Goal: Task Accomplishment & Management: Complete application form

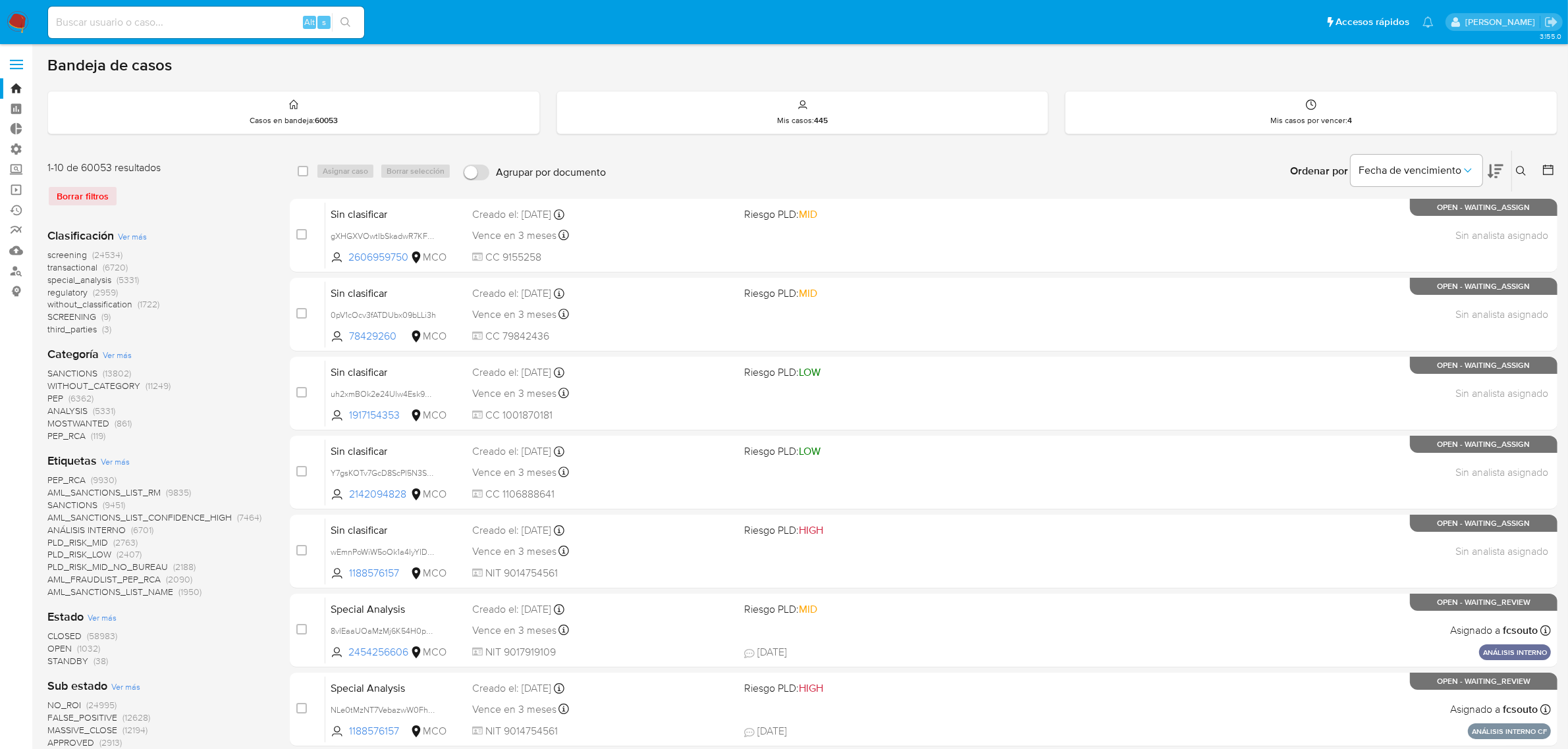
click at [18, 18] on img at bounding box center [18, 22] width 22 height 22
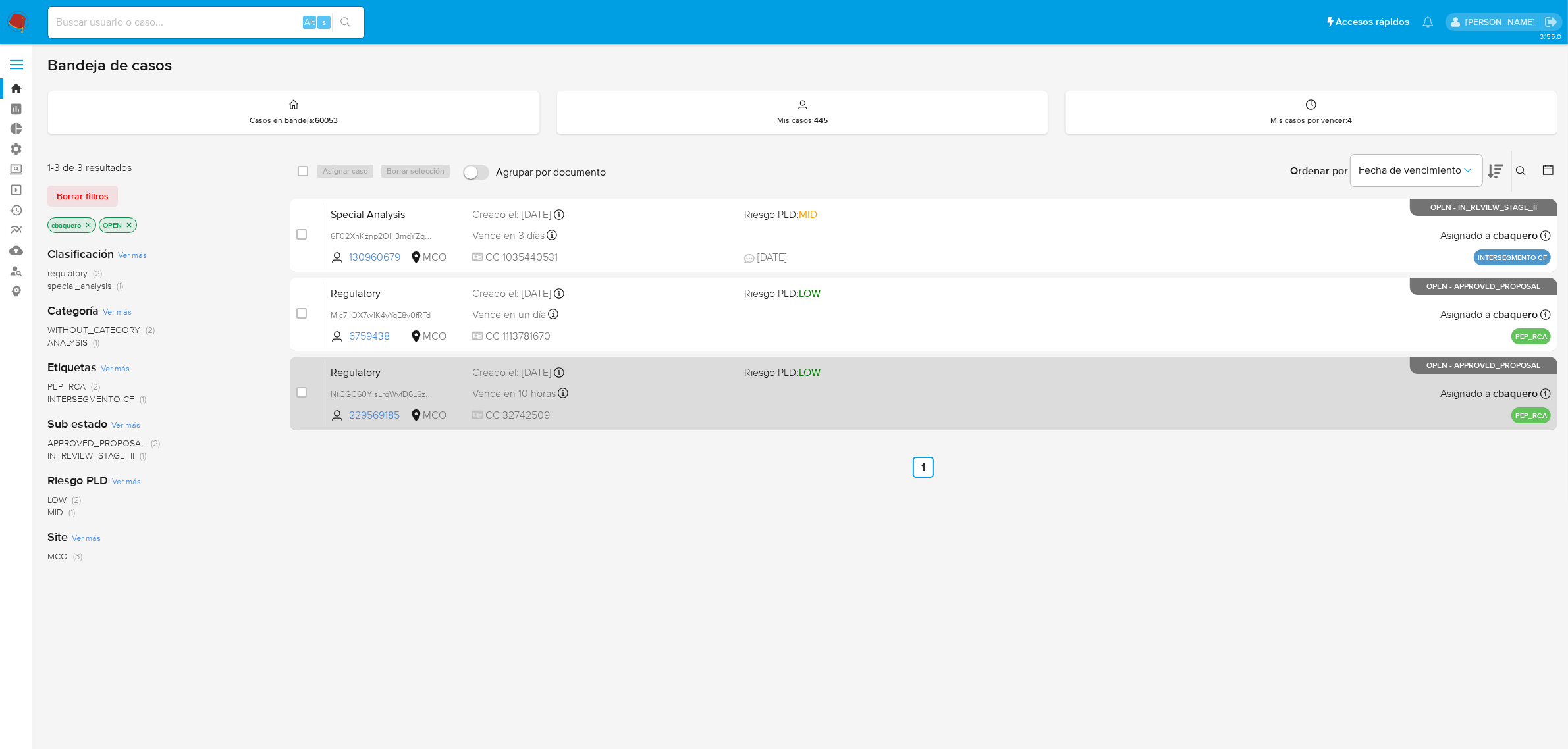
click at [644, 394] on div "Vence en 10 horas Vence el 25/08/2025 19:16:33" at bounding box center [604, 393] width 262 height 18
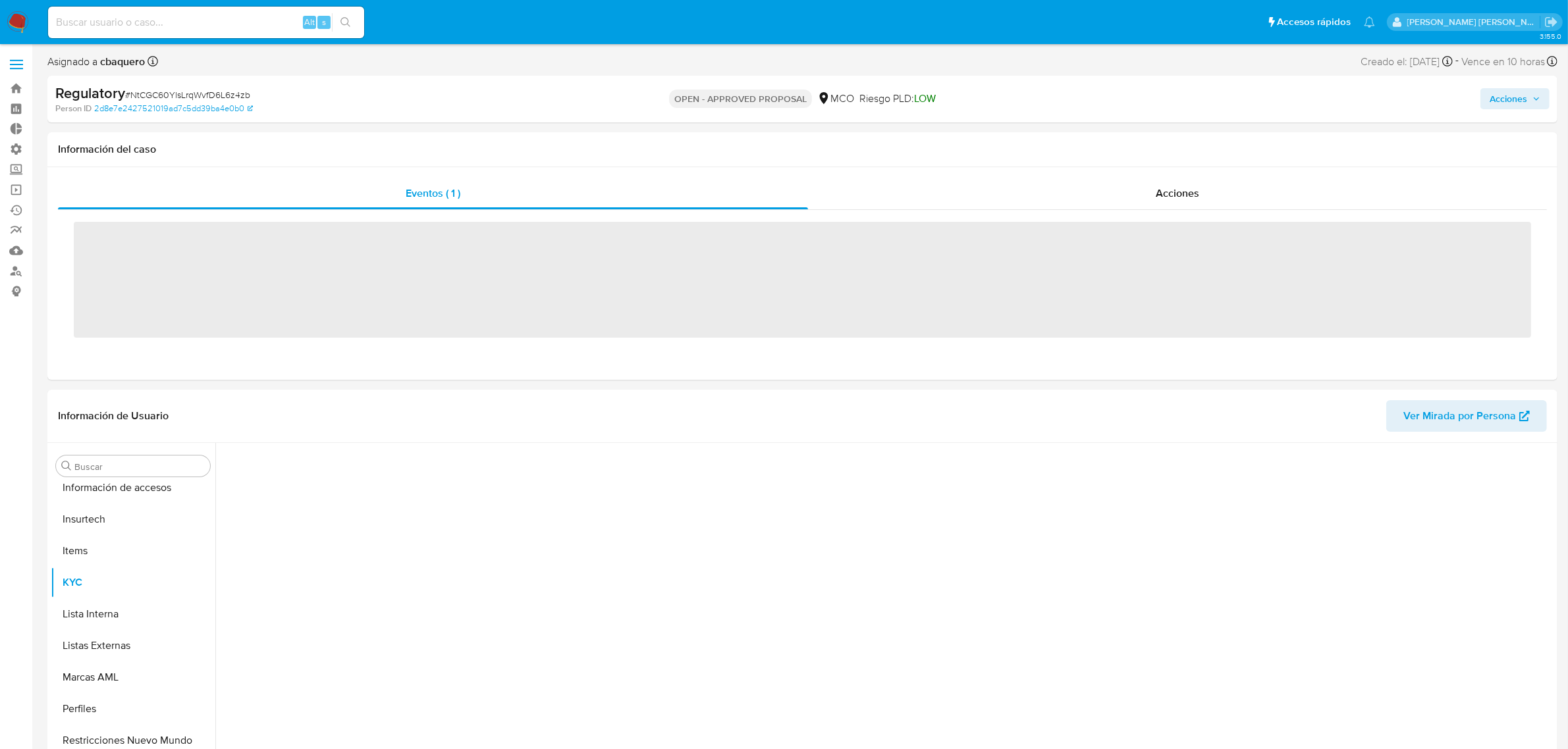
scroll to position [555, 0]
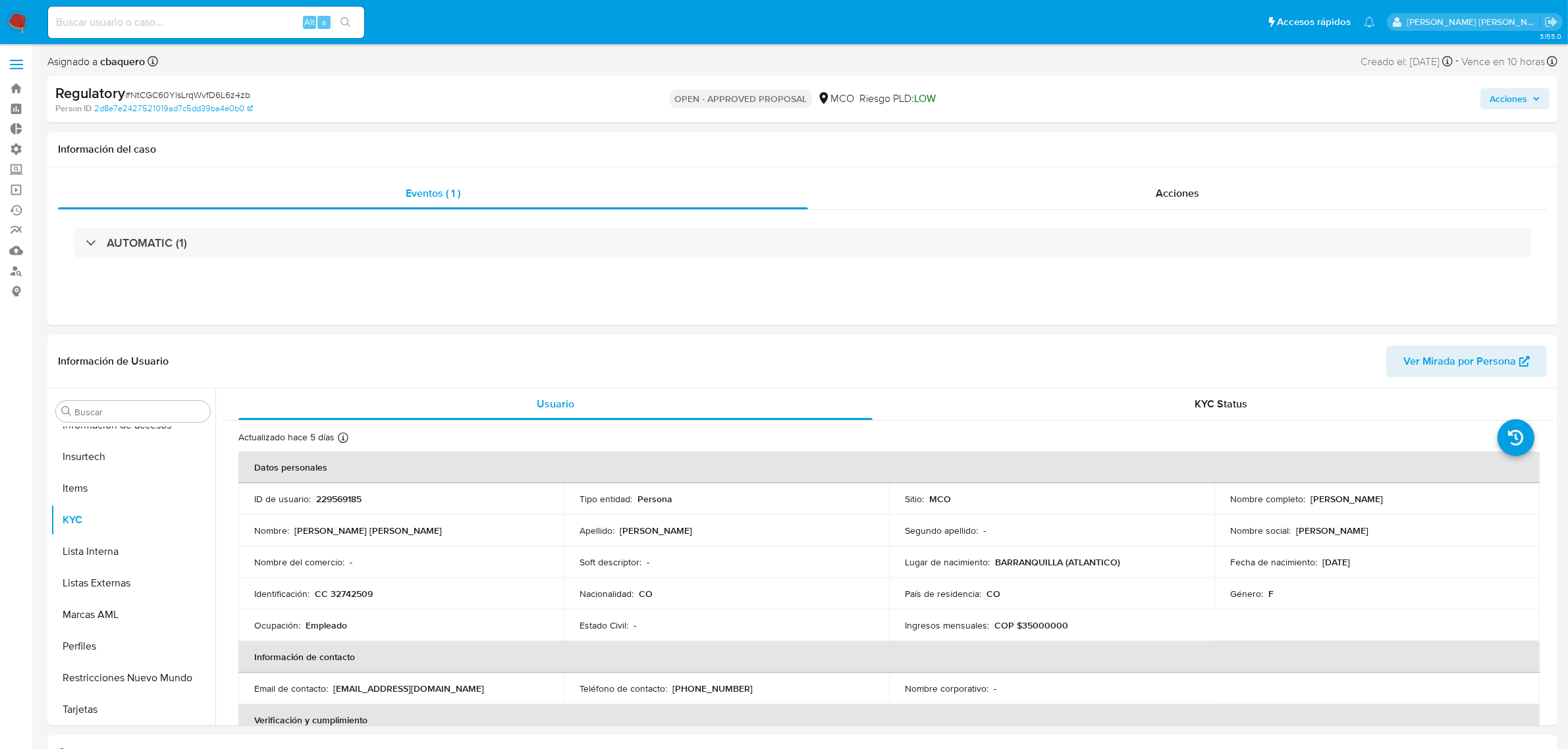
select select "10"
click at [114, 549] on button "Lista Interna" at bounding box center [128, 551] width 154 height 32
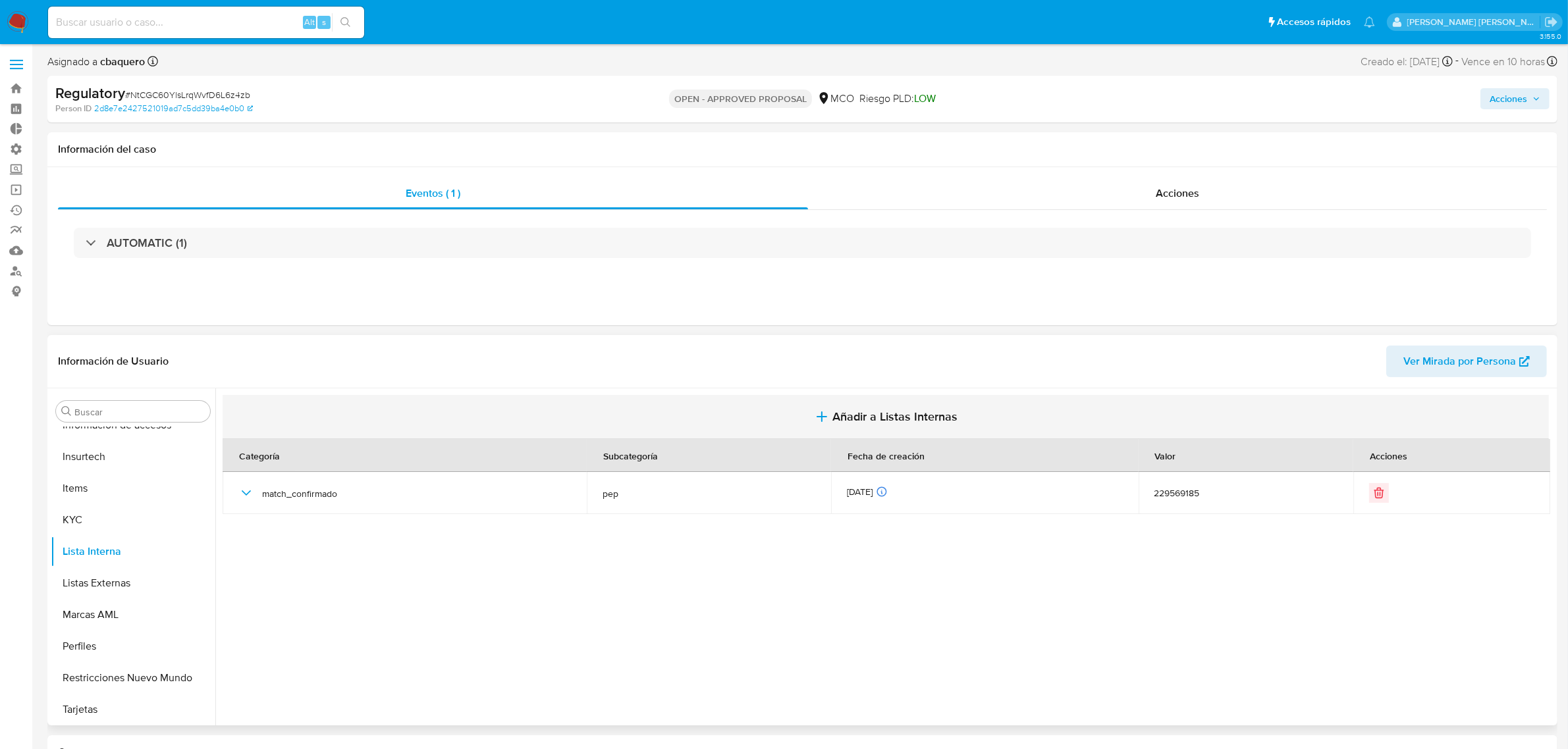
click at [857, 401] on button "Añadir a Listas Internas" at bounding box center [886, 417] width 1326 height 44
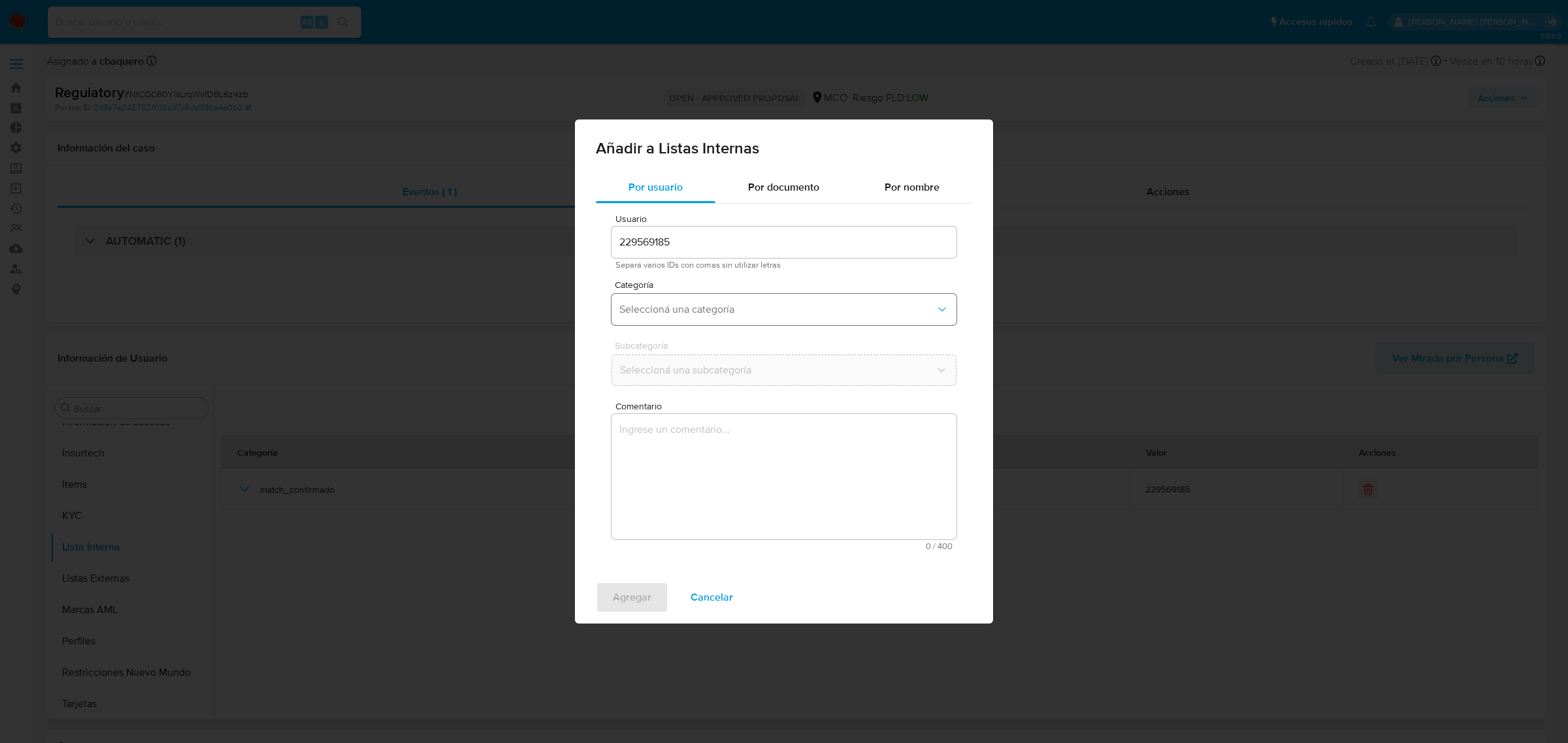
click at [677, 322] on button "Seleccioná una categoría" at bounding box center [784, 309] width 345 height 31
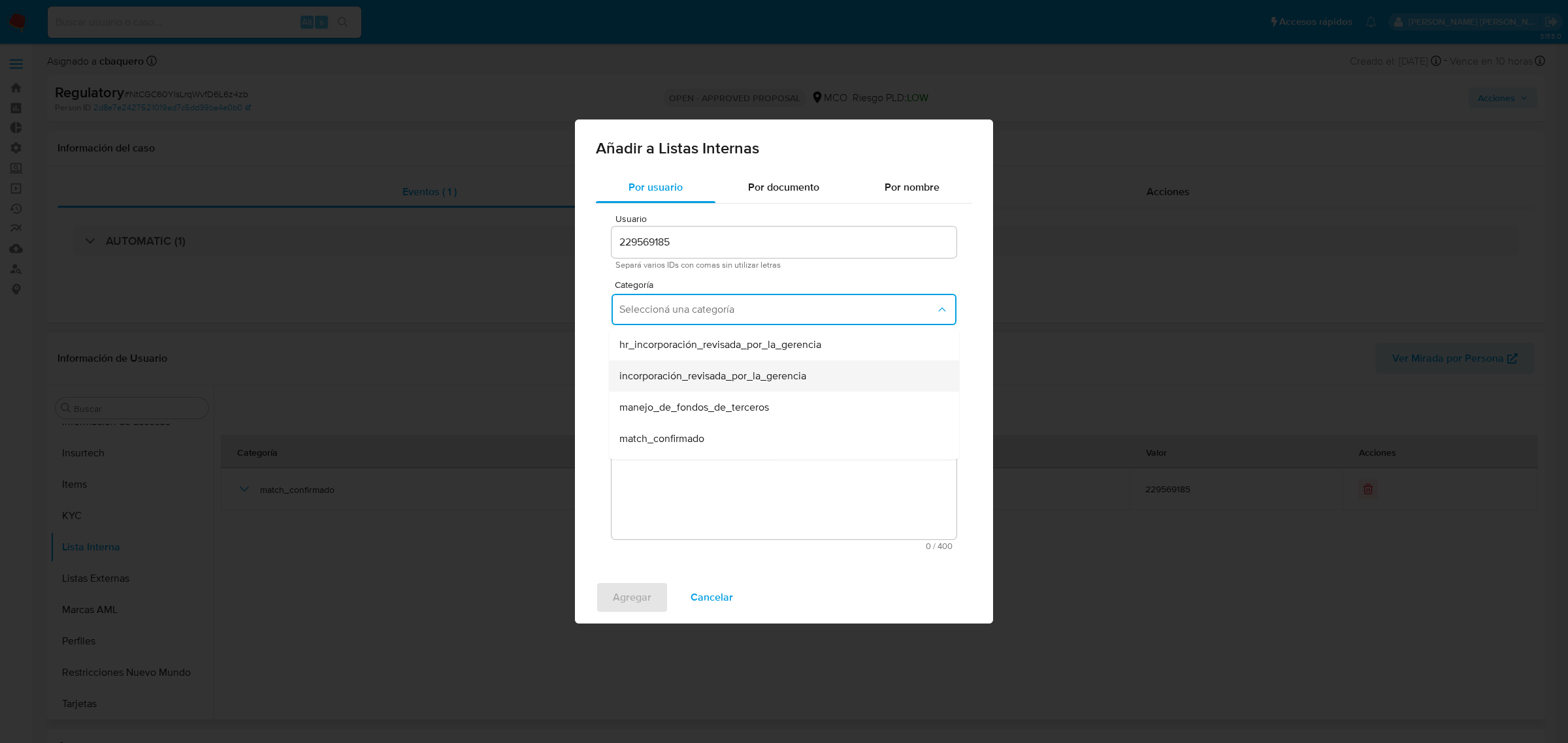
click at [661, 385] on div "incorporación_revisada_por_la_gerencia" at bounding box center [780, 376] width 321 height 31
drag, startPoint x: 629, startPoint y: 352, endPoint x: 629, endPoint y: 366, distance: 14.0
click at [629, 352] on div "Subcategoría Seleccioná una subcategoría" at bounding box center [784, 366] width 345 height 50
click at [629, 366] on span "Seleccioná una subcategoría" at bounding box center [777, 370] width 316 height 13
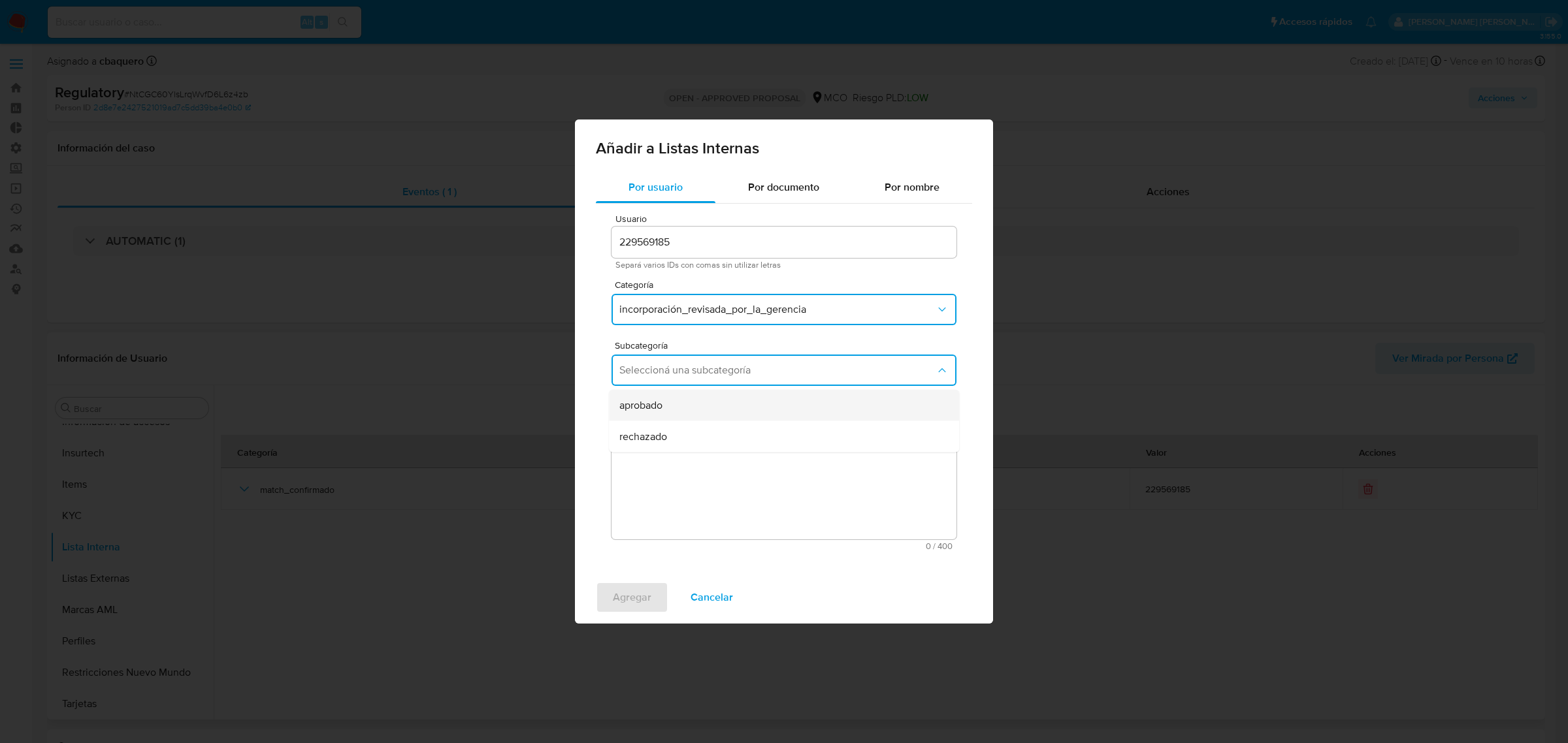
click at [644, 405] on span "aprobado" at bounding box center [641, 405] width 43 height 13
click at [664, 446] on textarea "Comentario" at bounding box center [784, 477] width 345 height 125
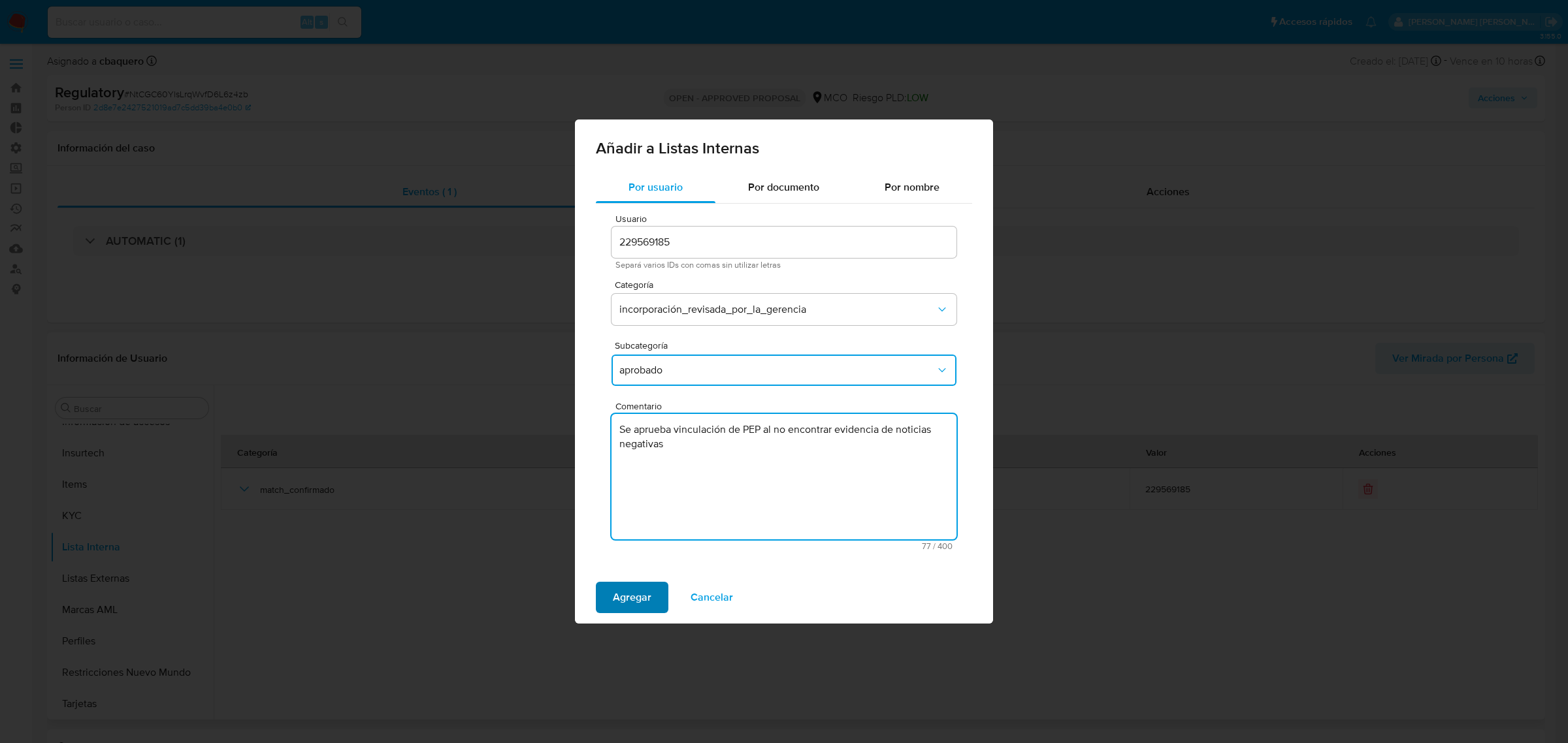
type textarea "Se aprueba vinculación de PEP al no encontrar evidencia de noticias negativas"
click at [629, 601] on span "Agregar" at bounding box center [631, 597] width 38 height 28
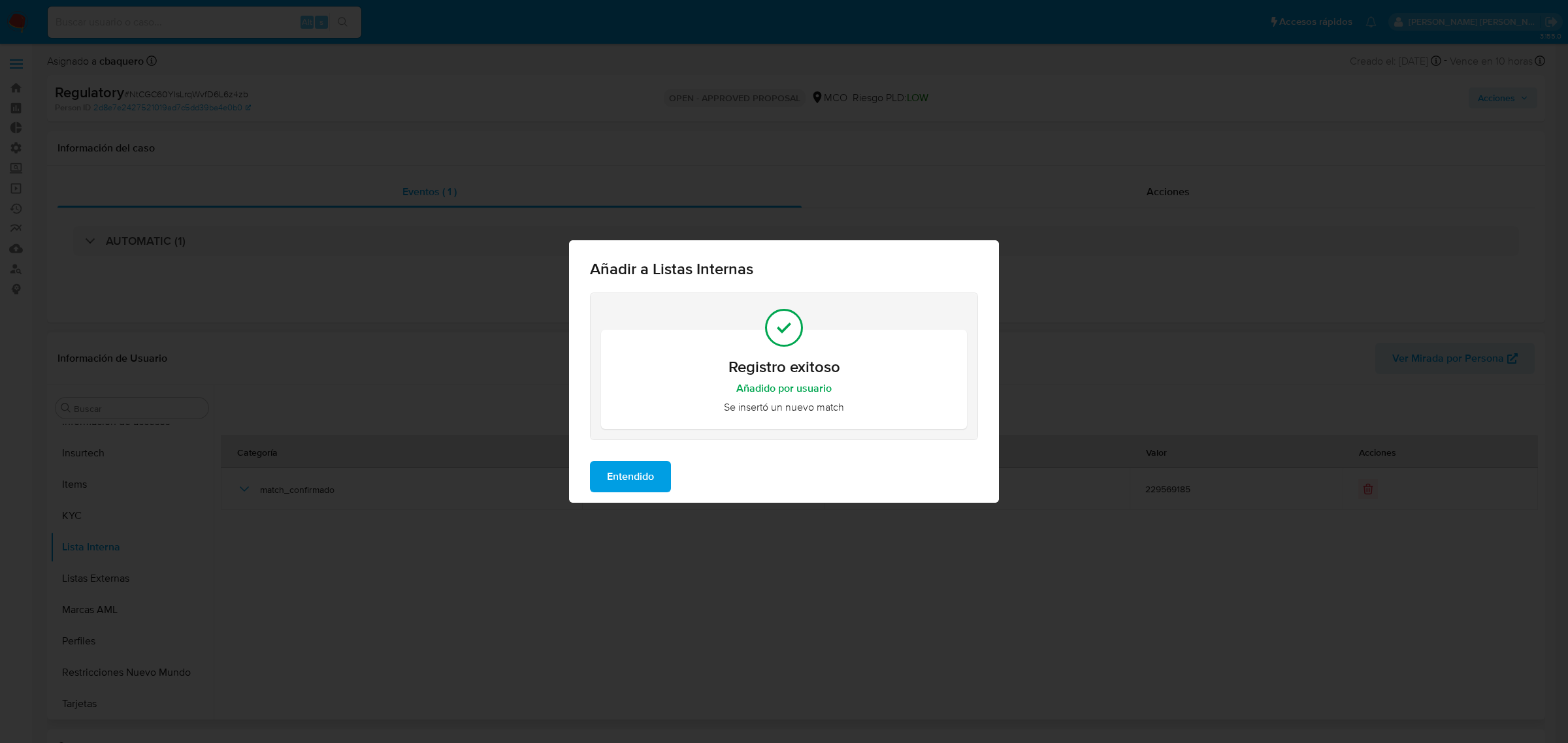
click at [625, 480] on span "Entendido" at bounding box center [631, 476] width 47 height 28
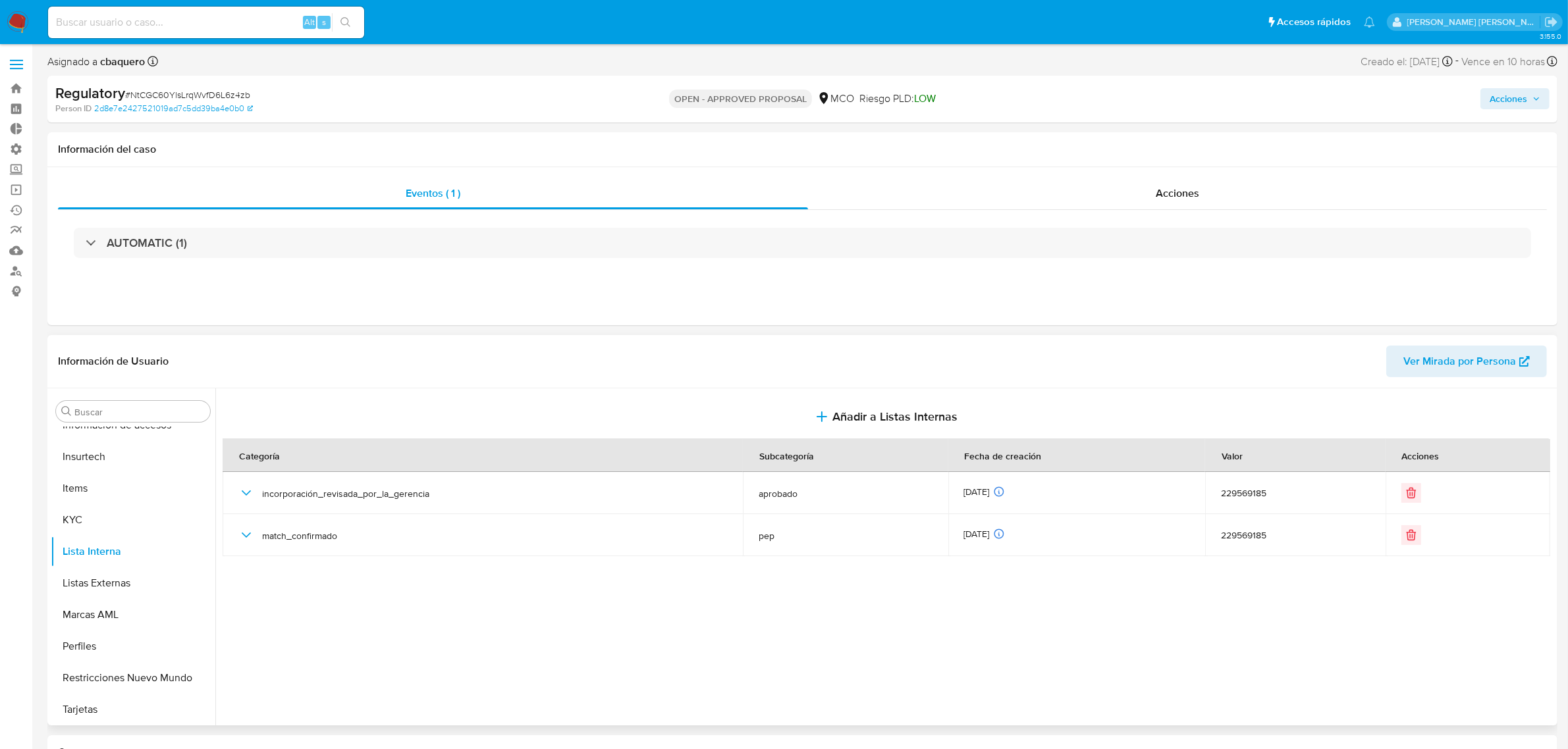
click at [1487, 94] on button "Acciones" at bounding box center [1515, 99] width 69 height 21
click at [1161, 142] on span "Resolución del caso" at bounding box center [1141, 141] width 94 height 15
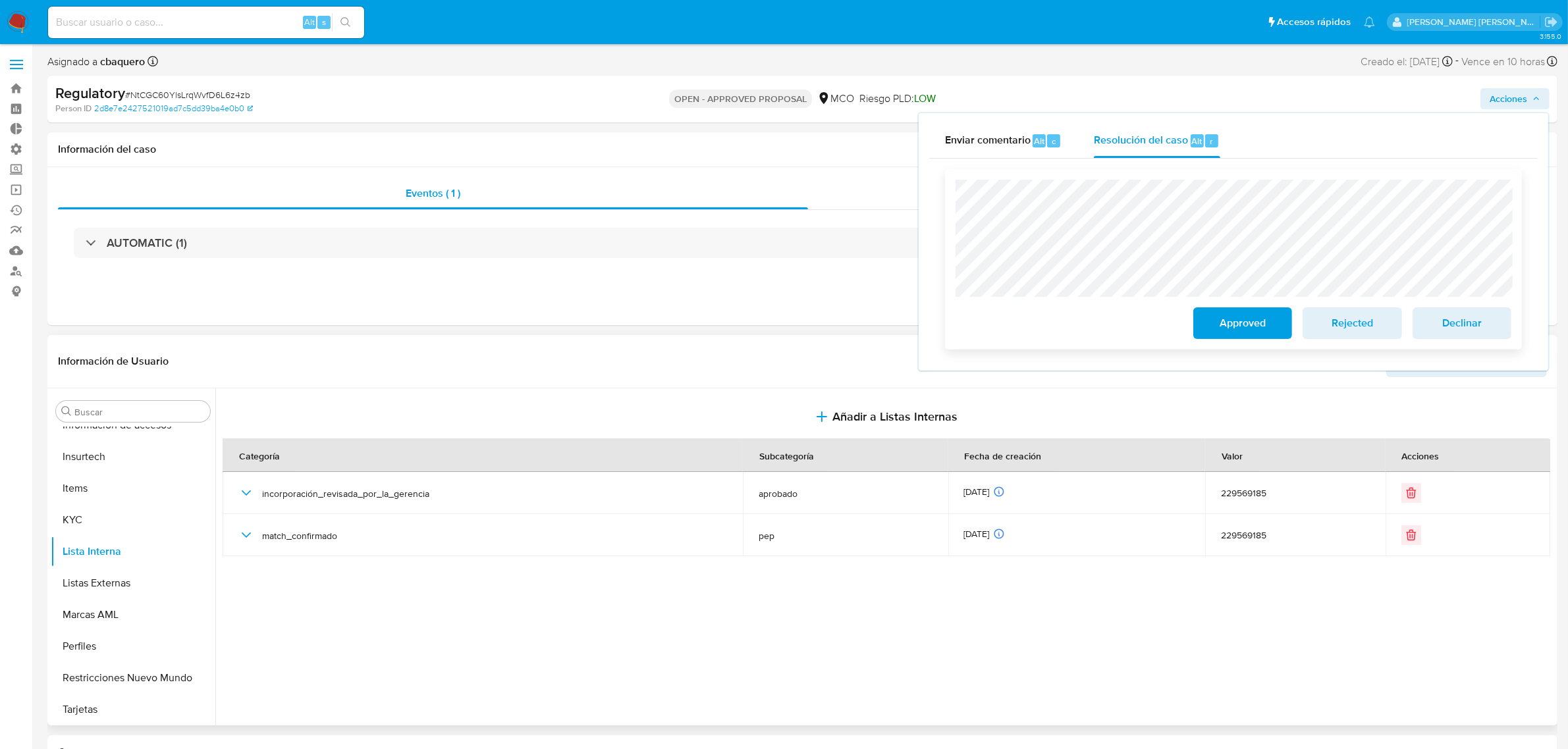
click at [1202, 330] on button "Approved" at bounding box center [1242, 323] width 99 height 32
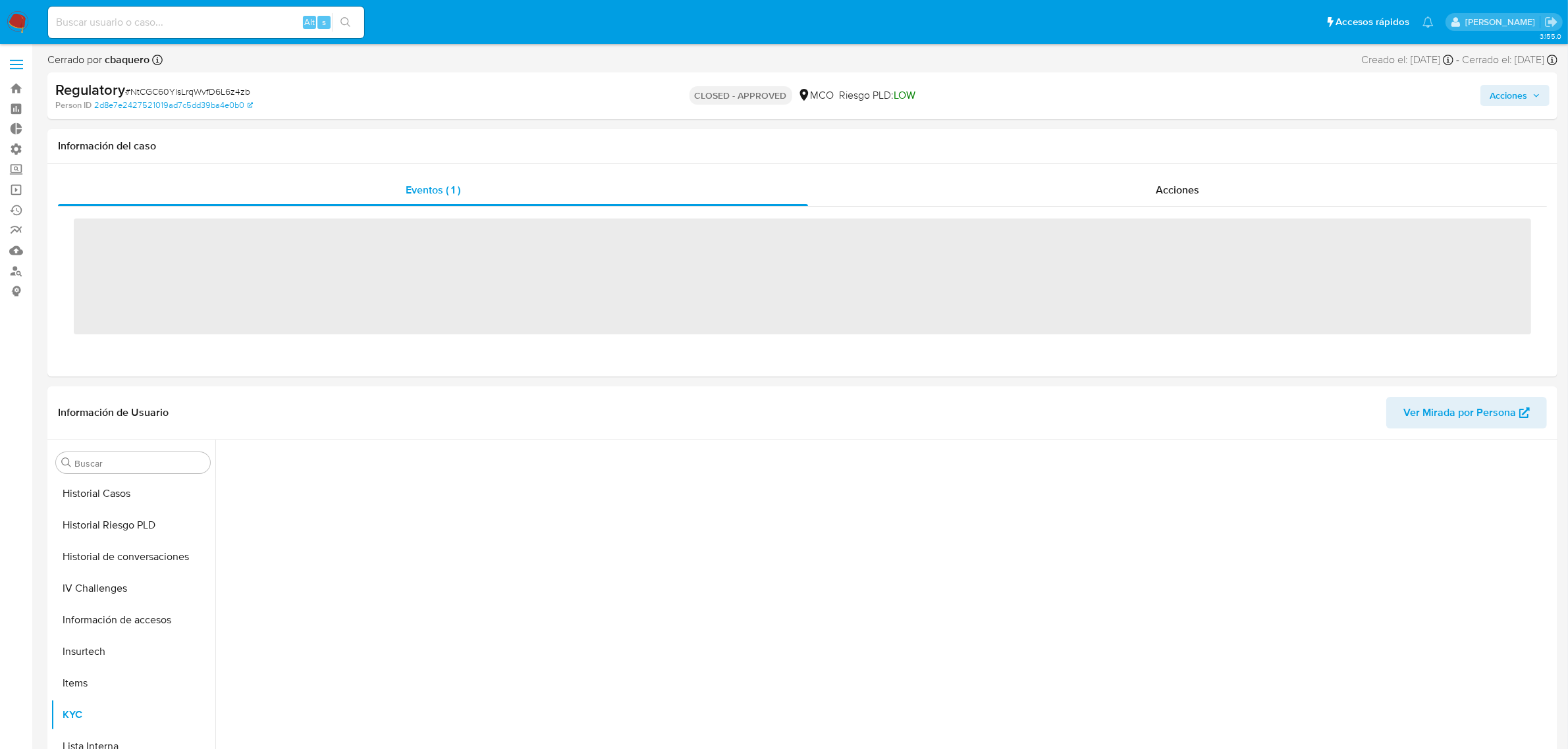
click at [13, 27] on img at bounding box center [18, 22] width 22 height 22
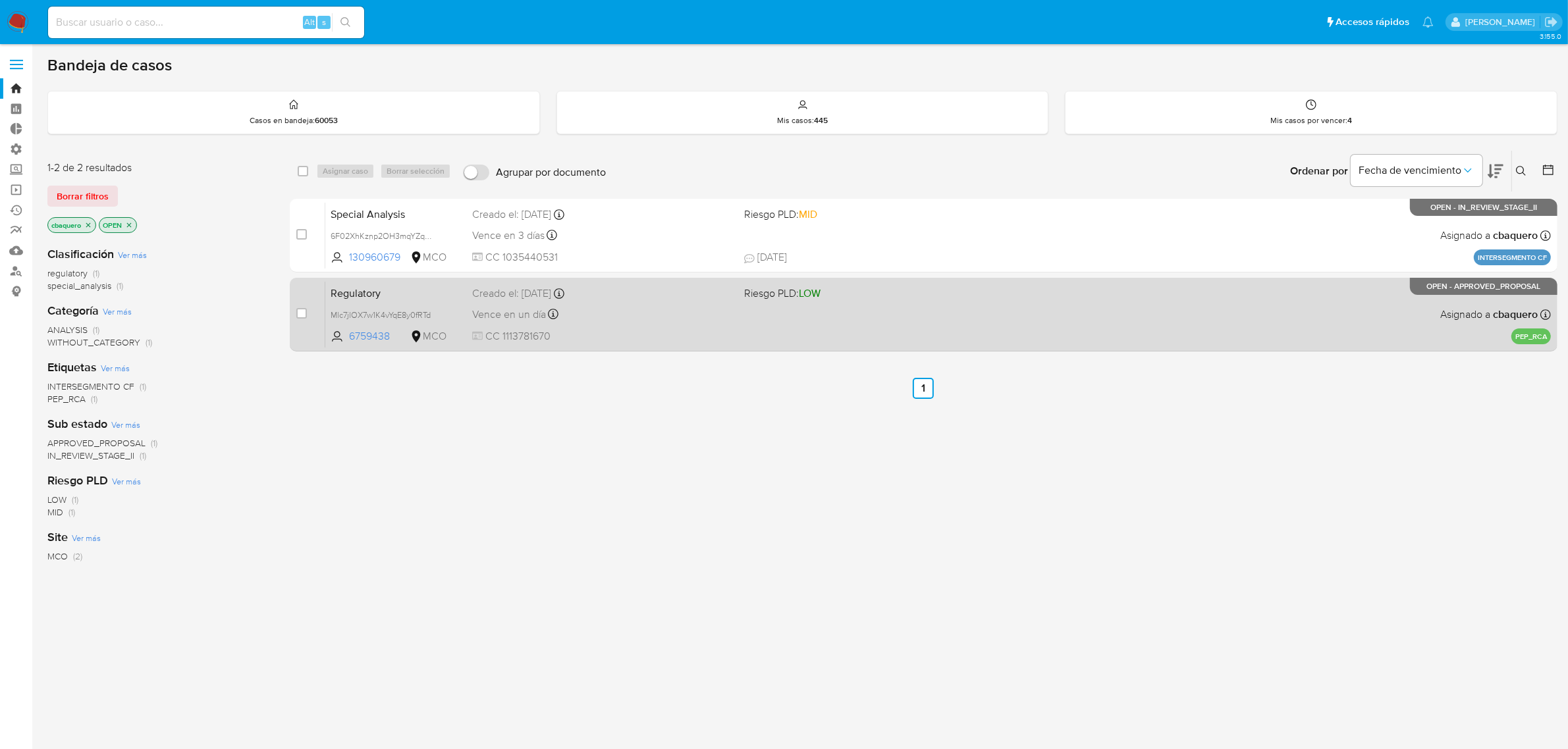
click at [583, 331] on span "CC 1113781670" at bounding box center [604, 336] width 262 height 15
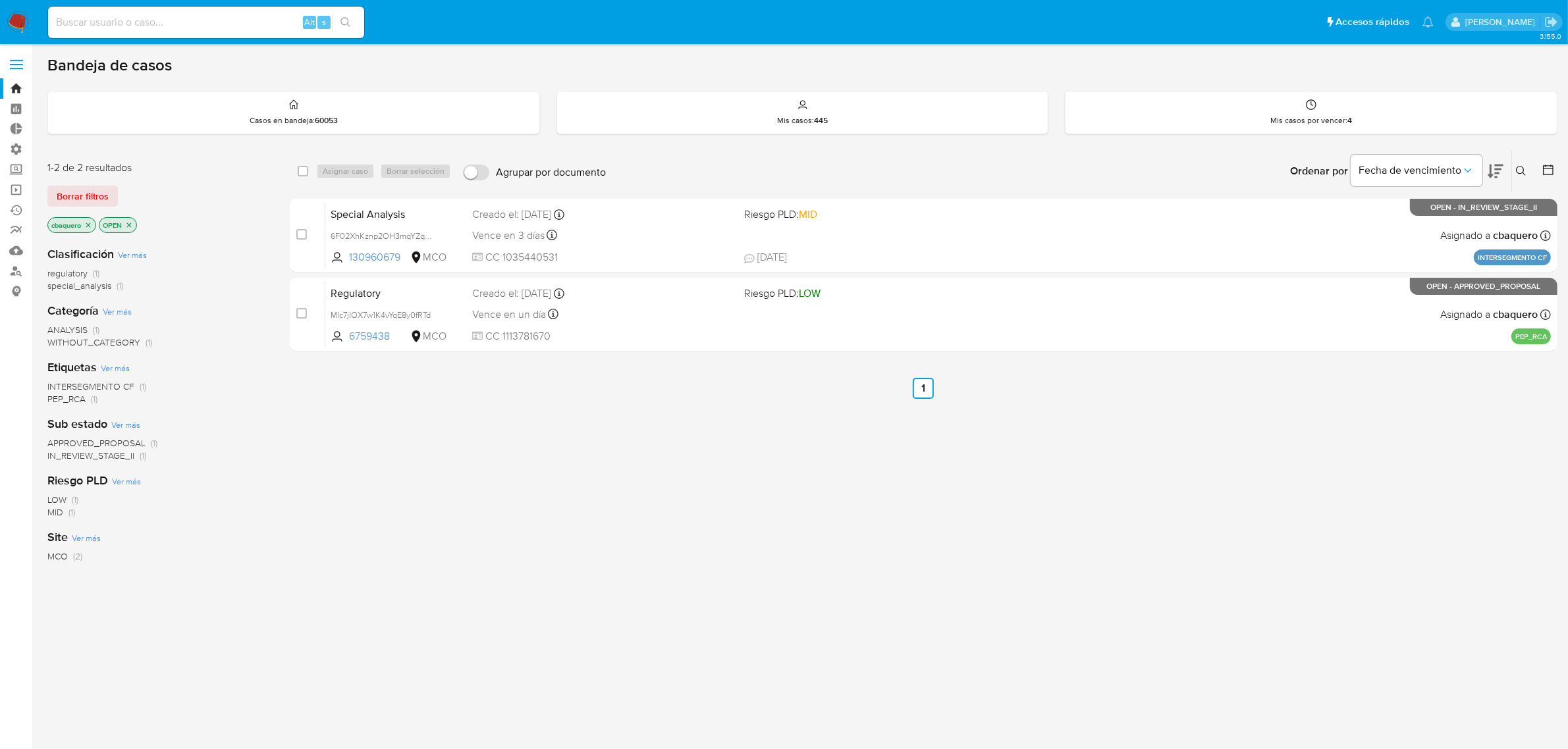
click at [23, 15] on img at bounding box center [18, 22] width 22 height 22
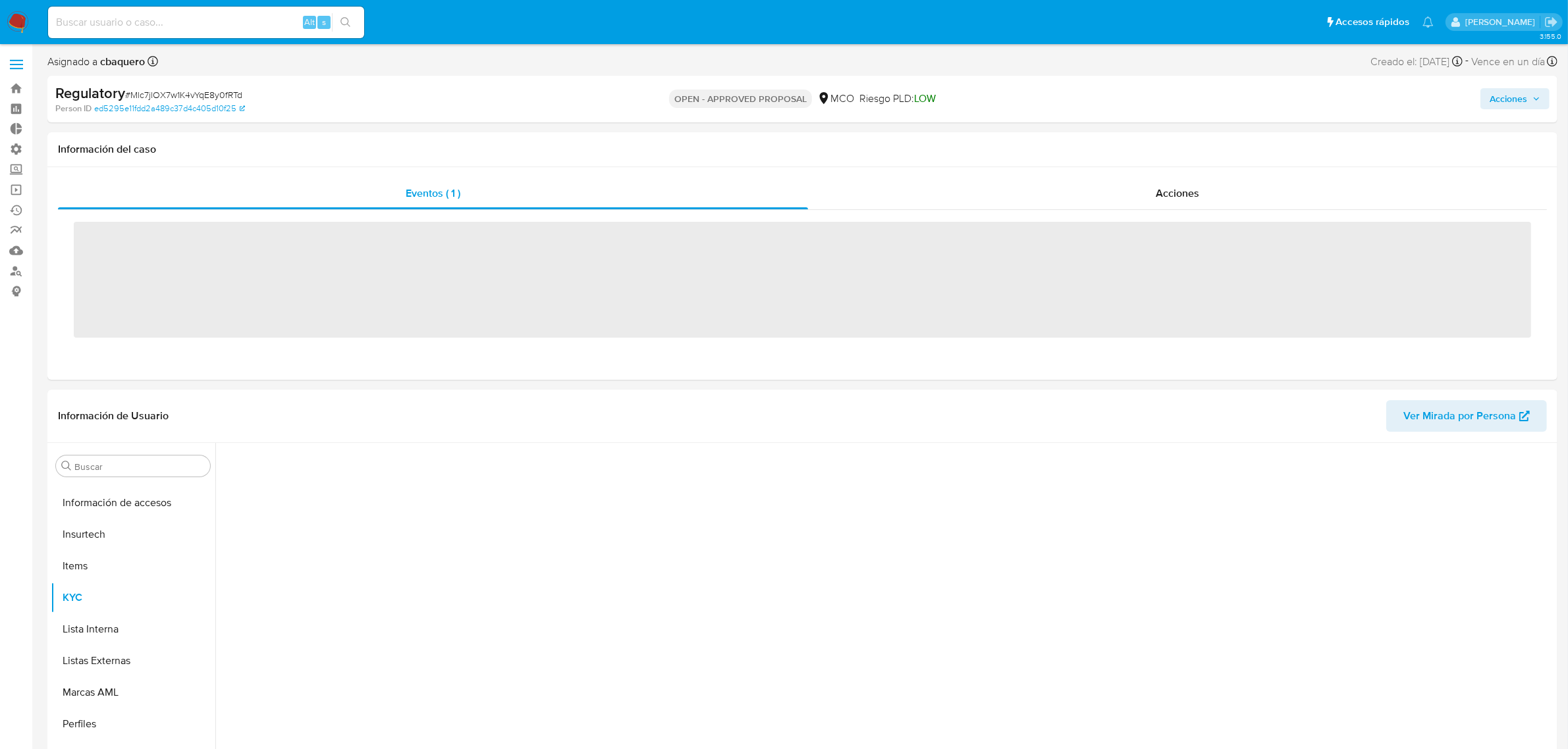
scroll to position [555, 0]
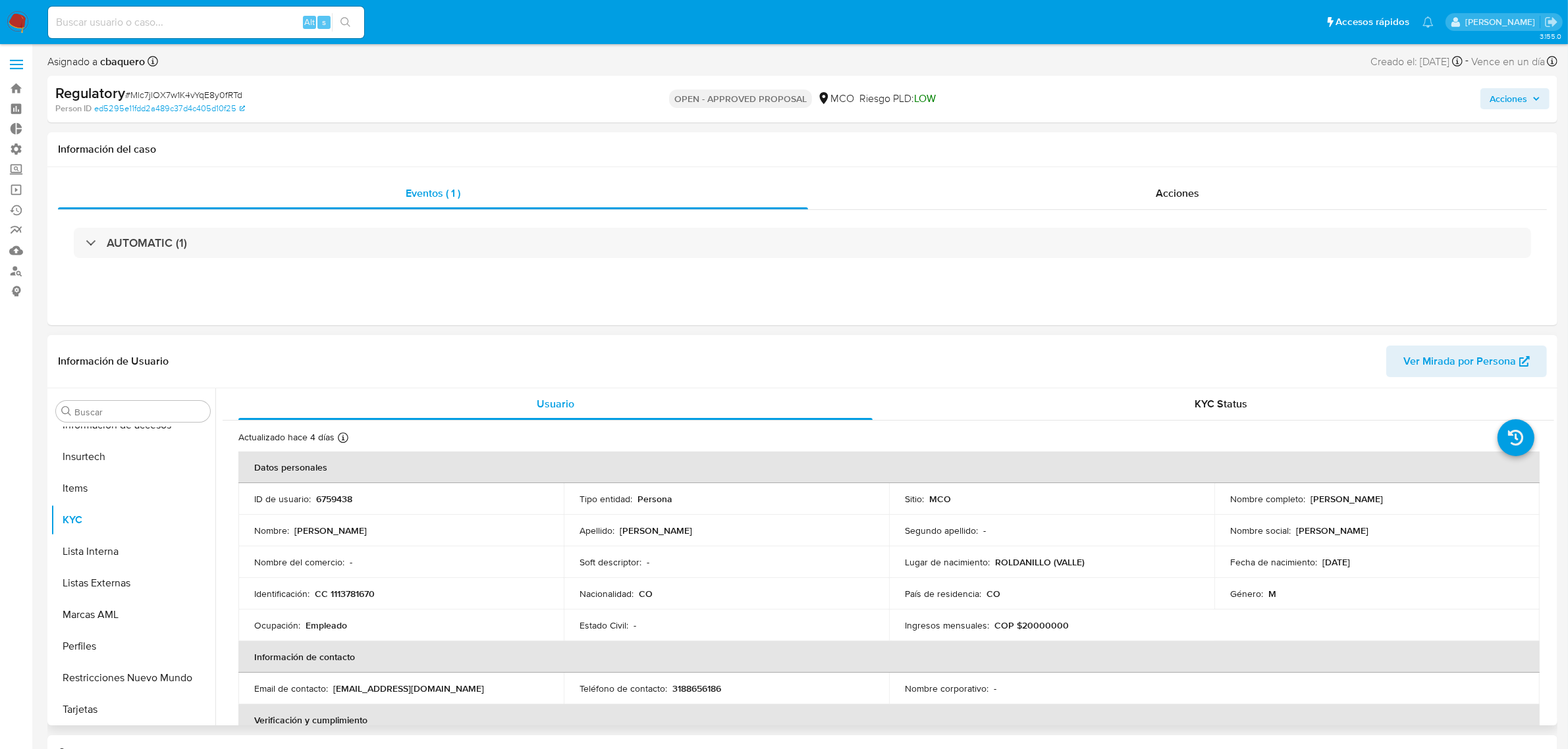
select select "10"
drag, startPoint x: 1411, startPoint y: 504, endPoint x: 1308, endPoint y: 495, distance: 103.4
click at [1308, 495] on div "Nombre completo : Julio Cesar Garcia Varela" at bounding box center [1377, 499] width 294 height 12
copy p "Julio Cesar Garcia Varela"
click at [97, 568] on button "Listas Externas" at bounding box center [128, 583] width 154 height 32
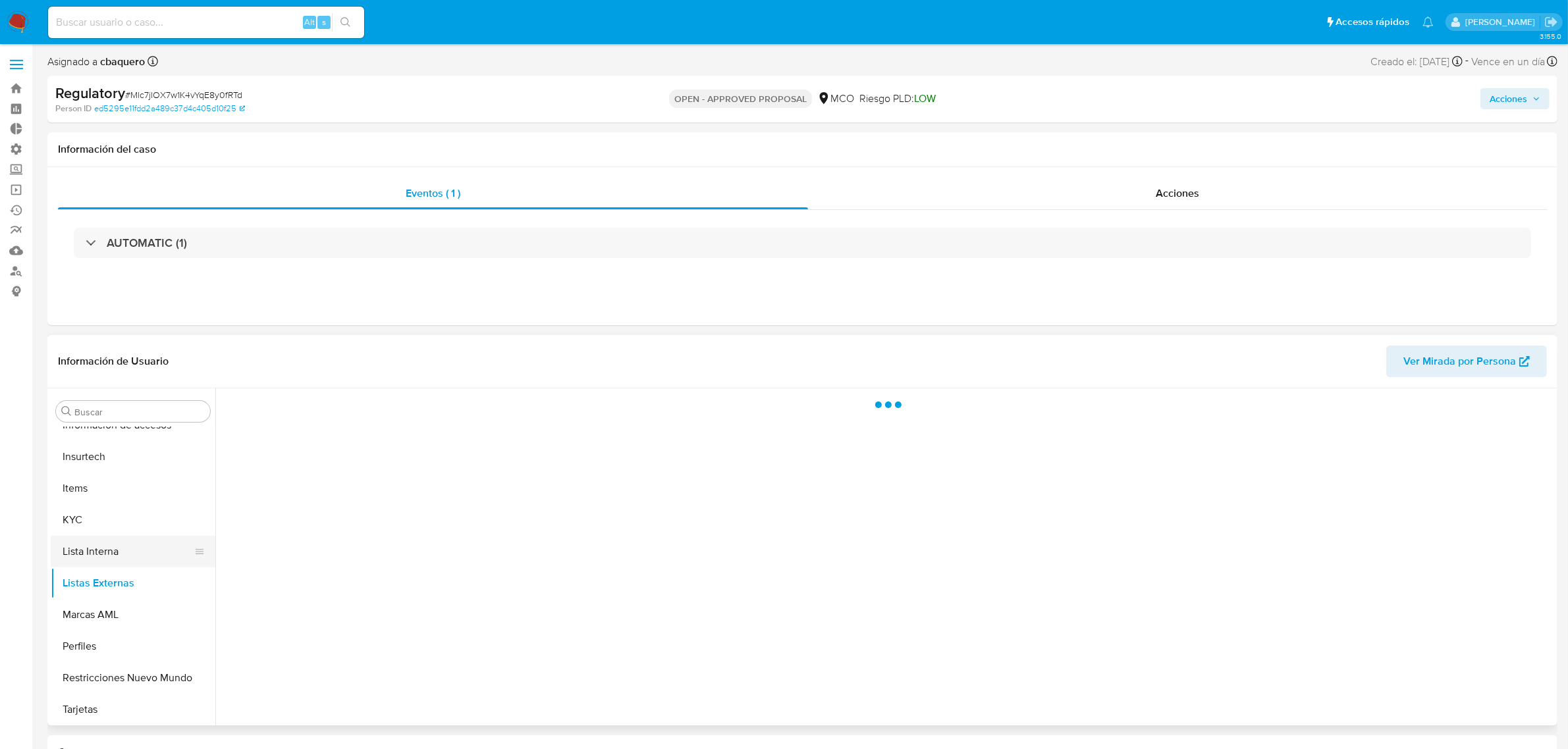
click at [95, 558] on button "Lista Interna" at bounding box center [128, 551] width 154 height 32
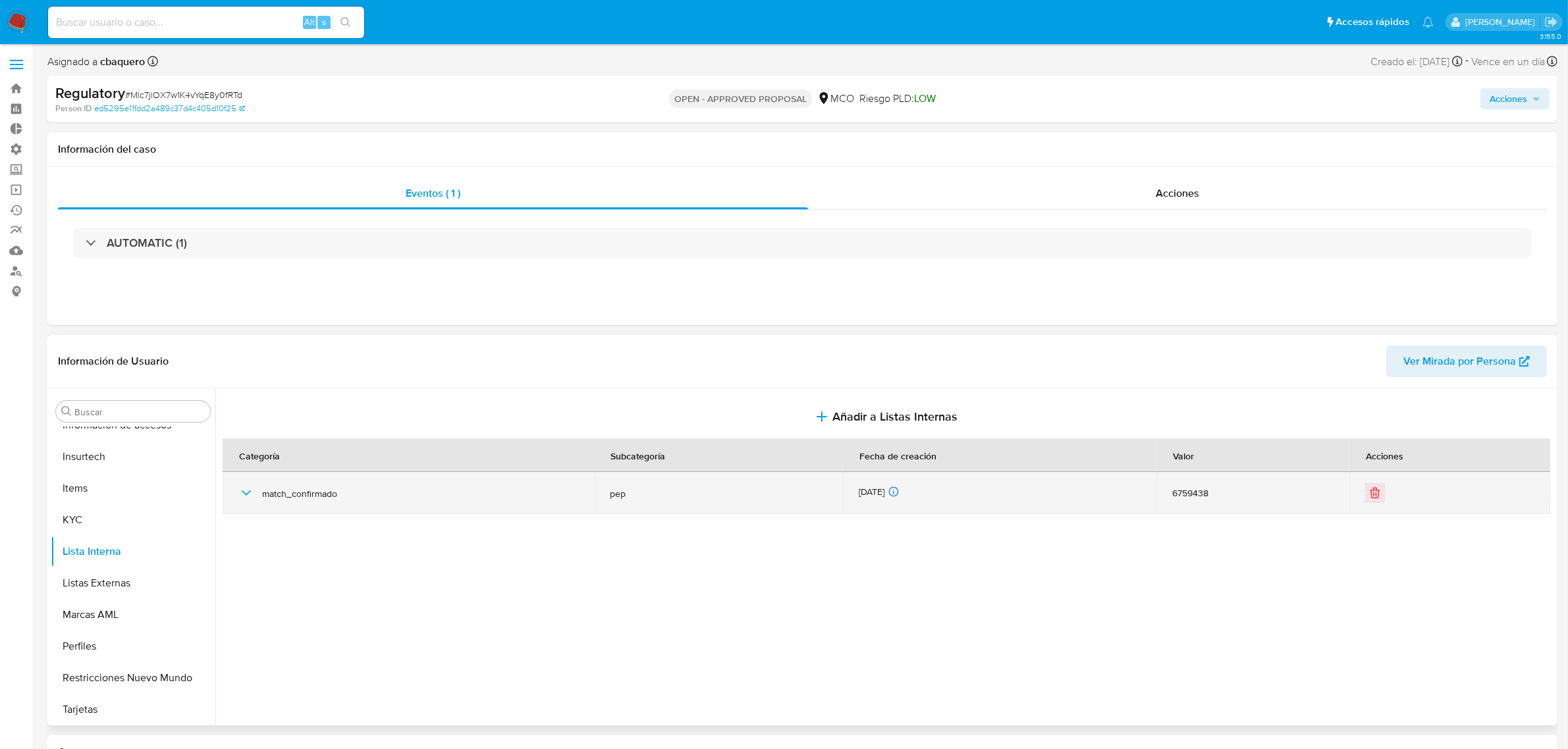
click at [250, 495] on icon "button" at bounding box center [246, 493] width 16 height 16
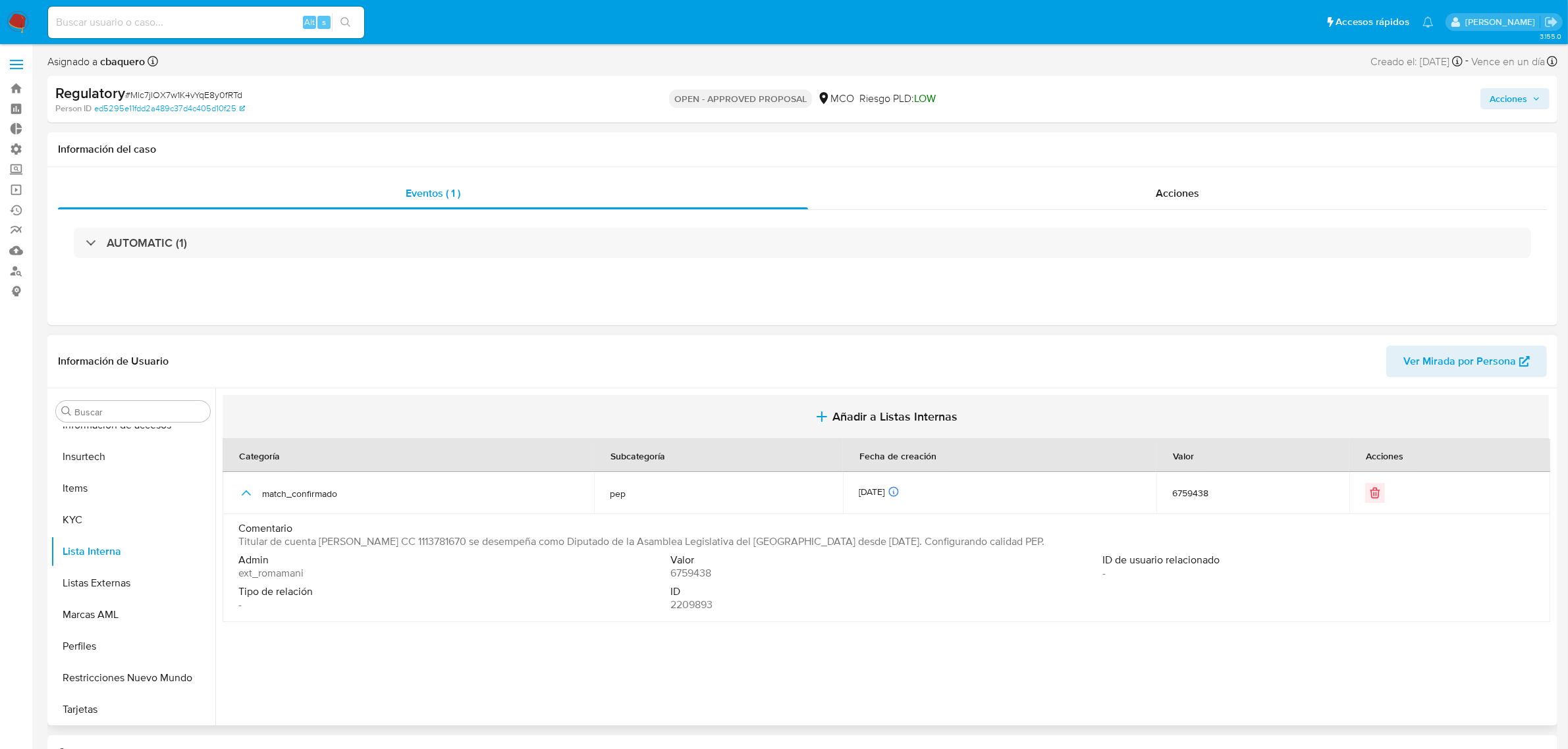
click at [932, 421] on span "Añadir a Listas Internas" at bounding box center [895, 416] width 125 height 15
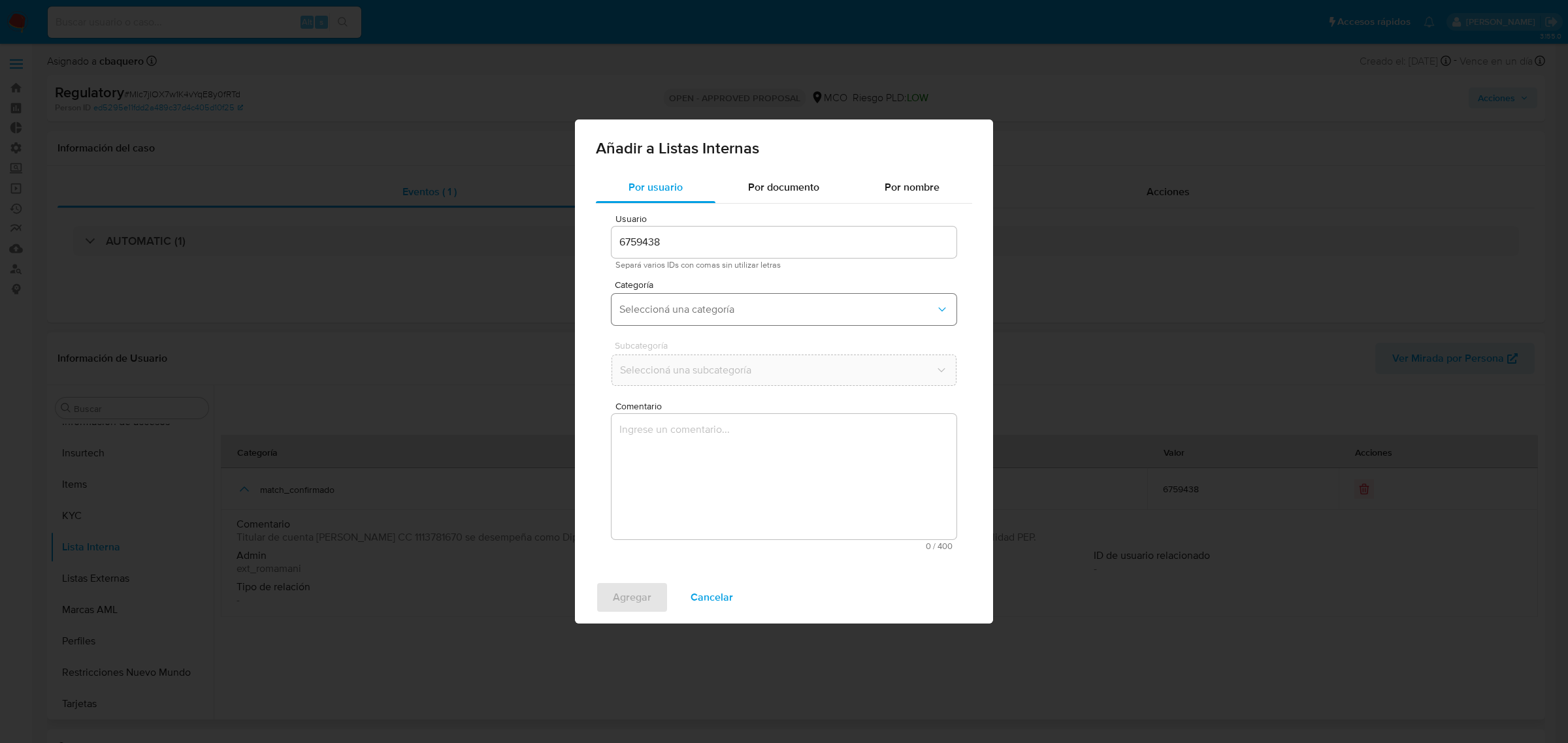
click at [735, 313] on span "Seleccioná una categoría" at bounding box center [777, 309] width 316 height 13
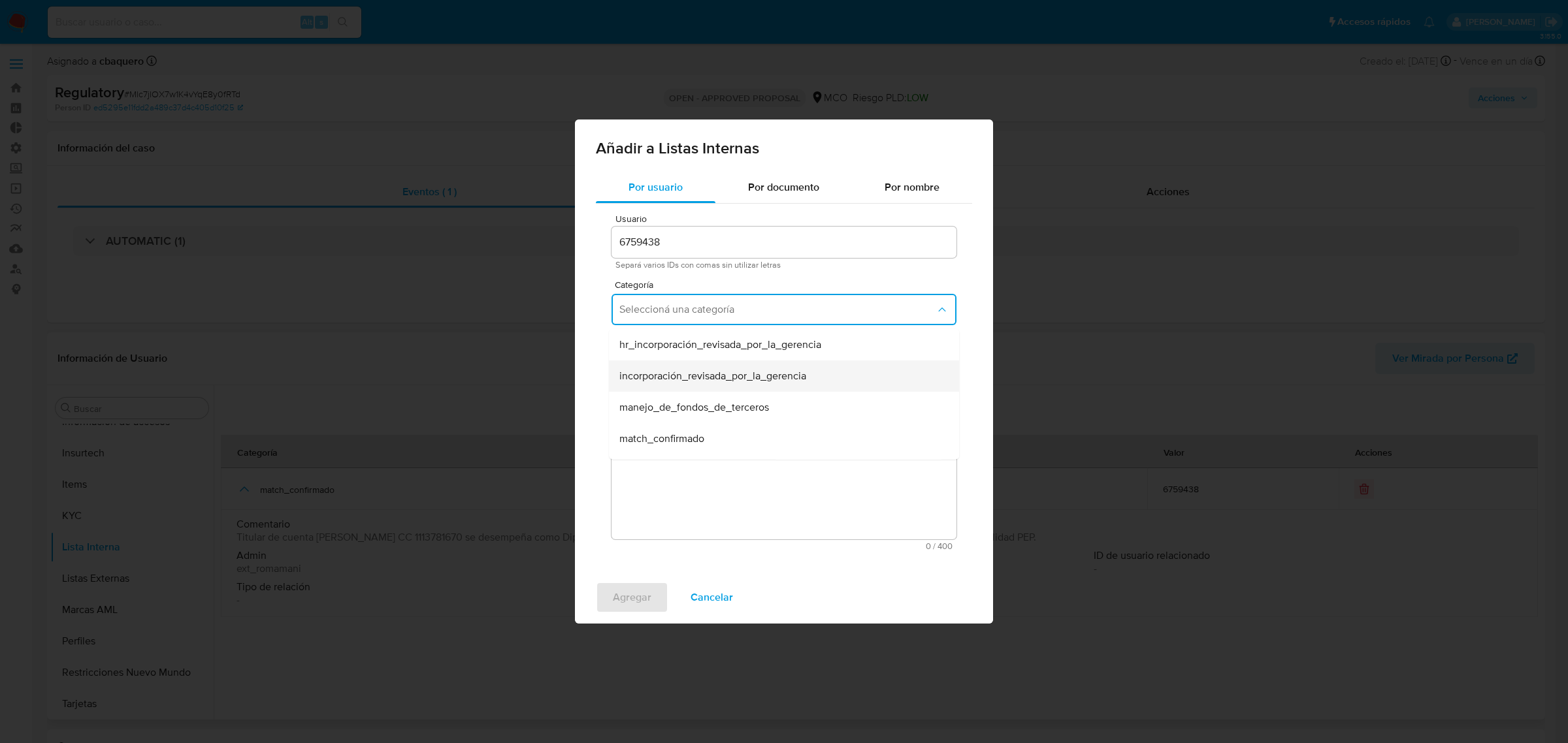
click at [690, 366] on div "incorporación_revisada_por_la_gerencia" at bounding box center [780, 376] width 321 height 31
click at [687, 366] on span "Seleccioná una subcategoría" at bounding box center [777, 370] width 316 height 13
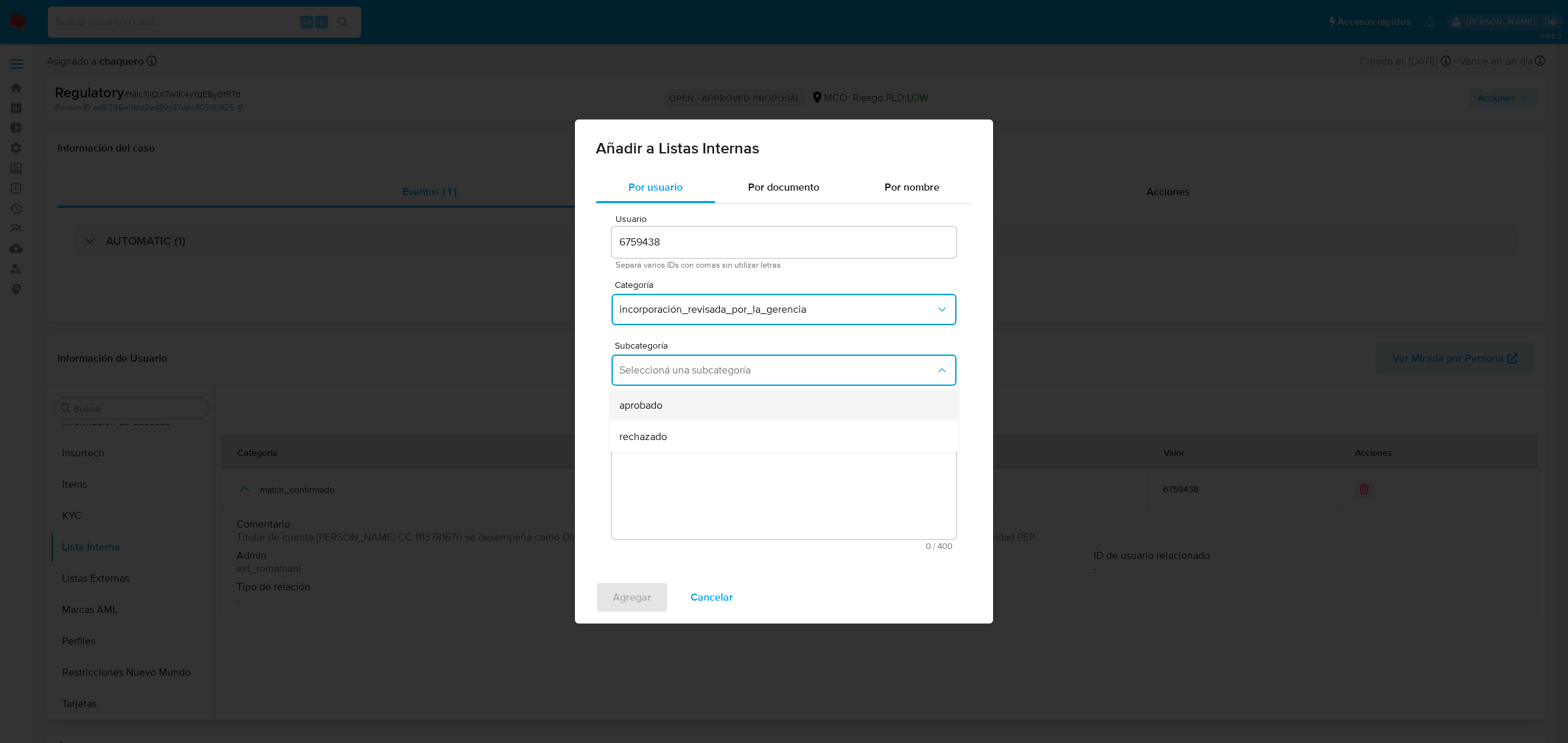
click at [676, 403] on div "aprobado" at bounding box center [780, 405] width 321 height 31
click at [683, 468] on textarea "Comentario" at bounding box center [784, 477] width 345 height 125
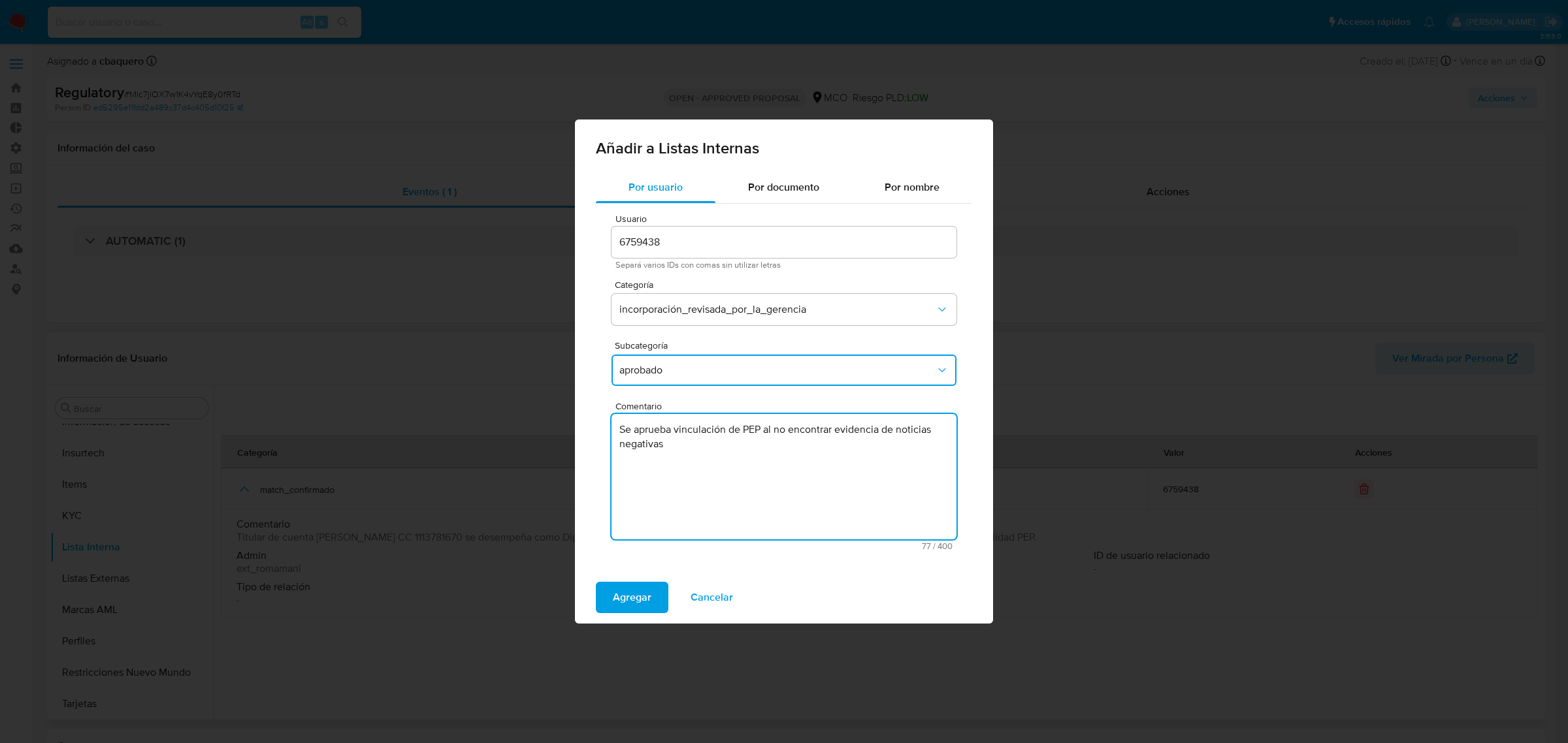
type textarea "Se aprueba vinculación de PEP al no encontrar evidencia de noticias negativas"
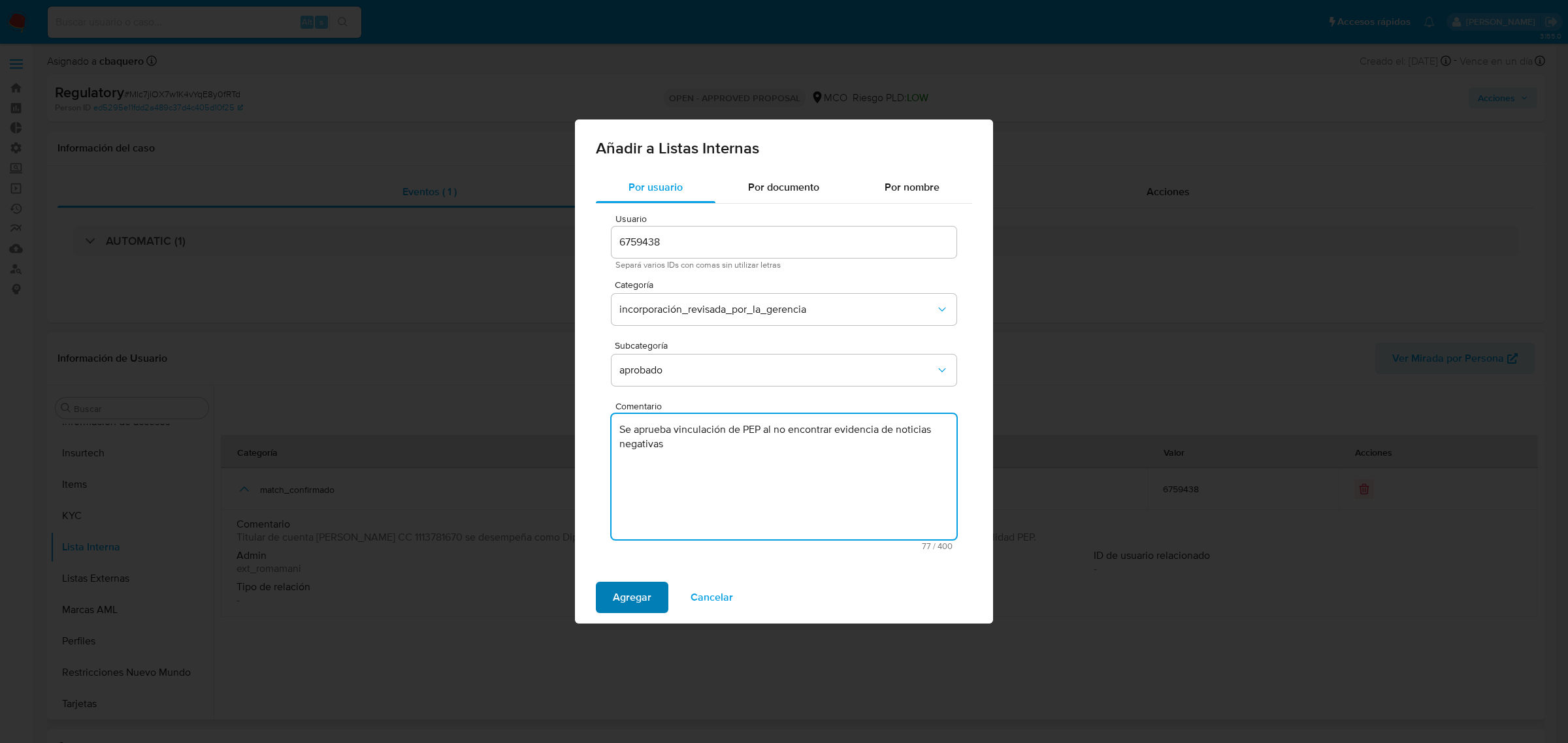
click at [635, 599] on span "Agregar" at bounding box center [631, 597] width 38 height 28
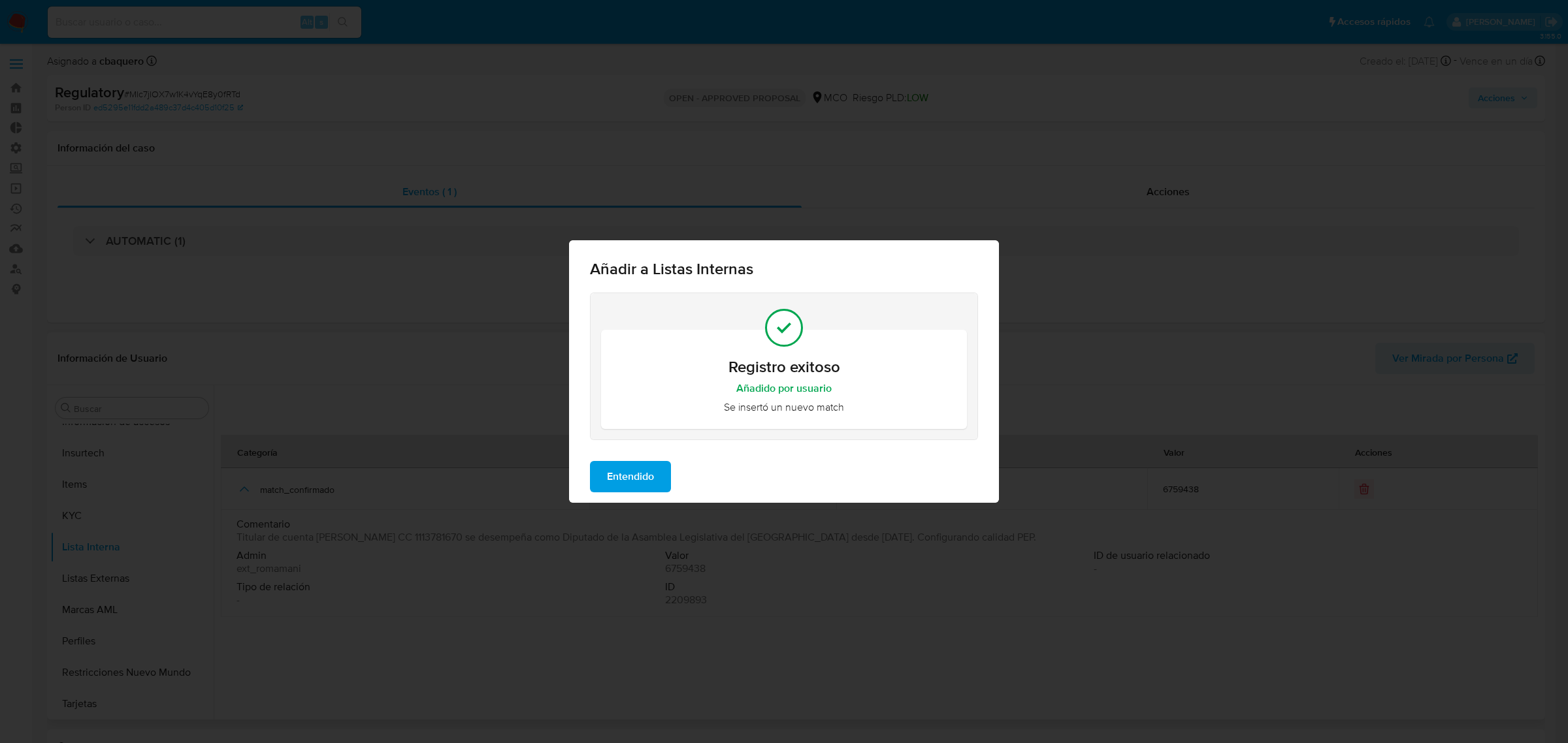
click at [622, 475] on span "Entendido" at bounding box center [631, 476] width 47 height 28
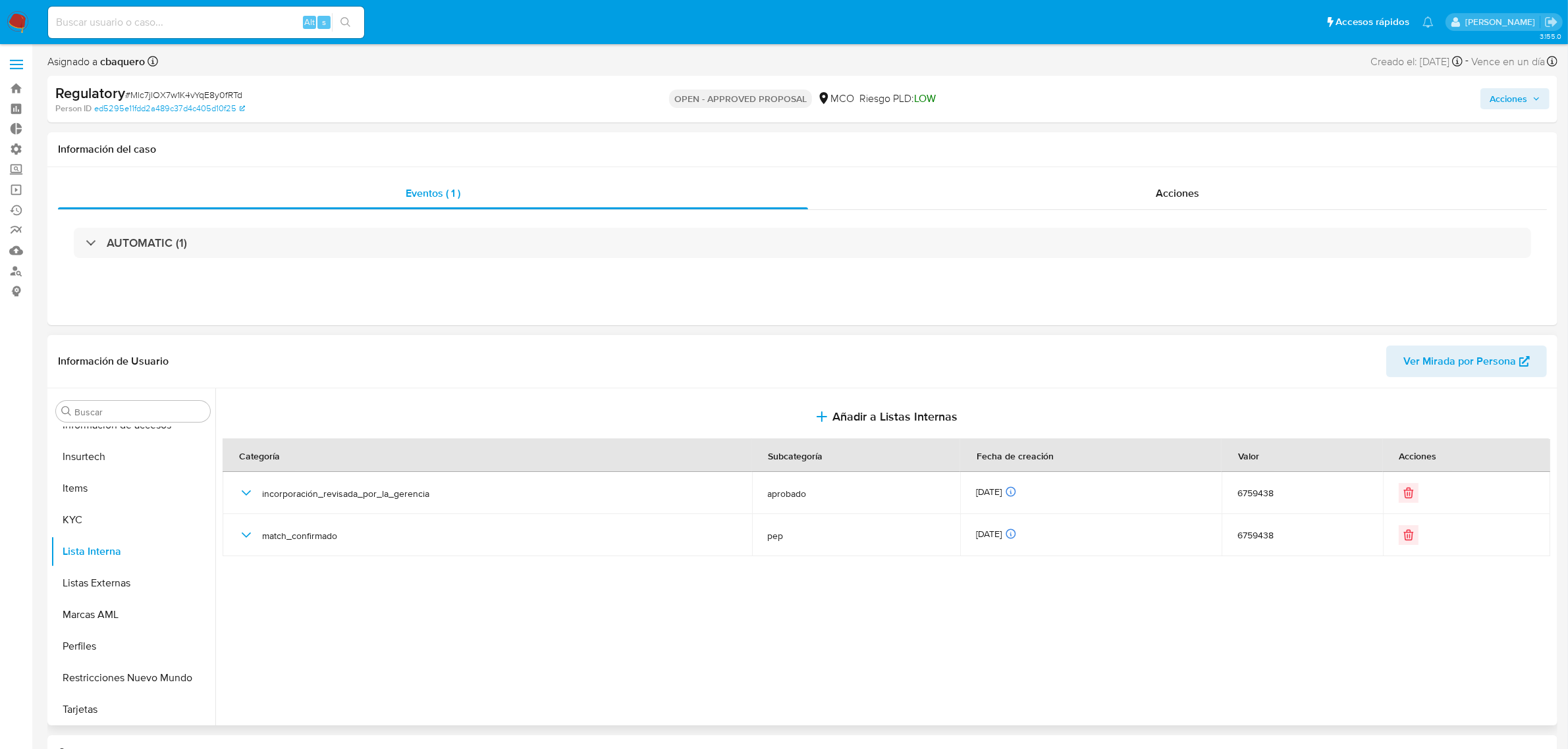
click at [1489, 95] on span "Acciones" at bounding box center [1508, 99] width 38 height 21
click at [1192, 130] on div "Resolución del caso Alt r" at bounding box center [1157, 141] width 125 height 34
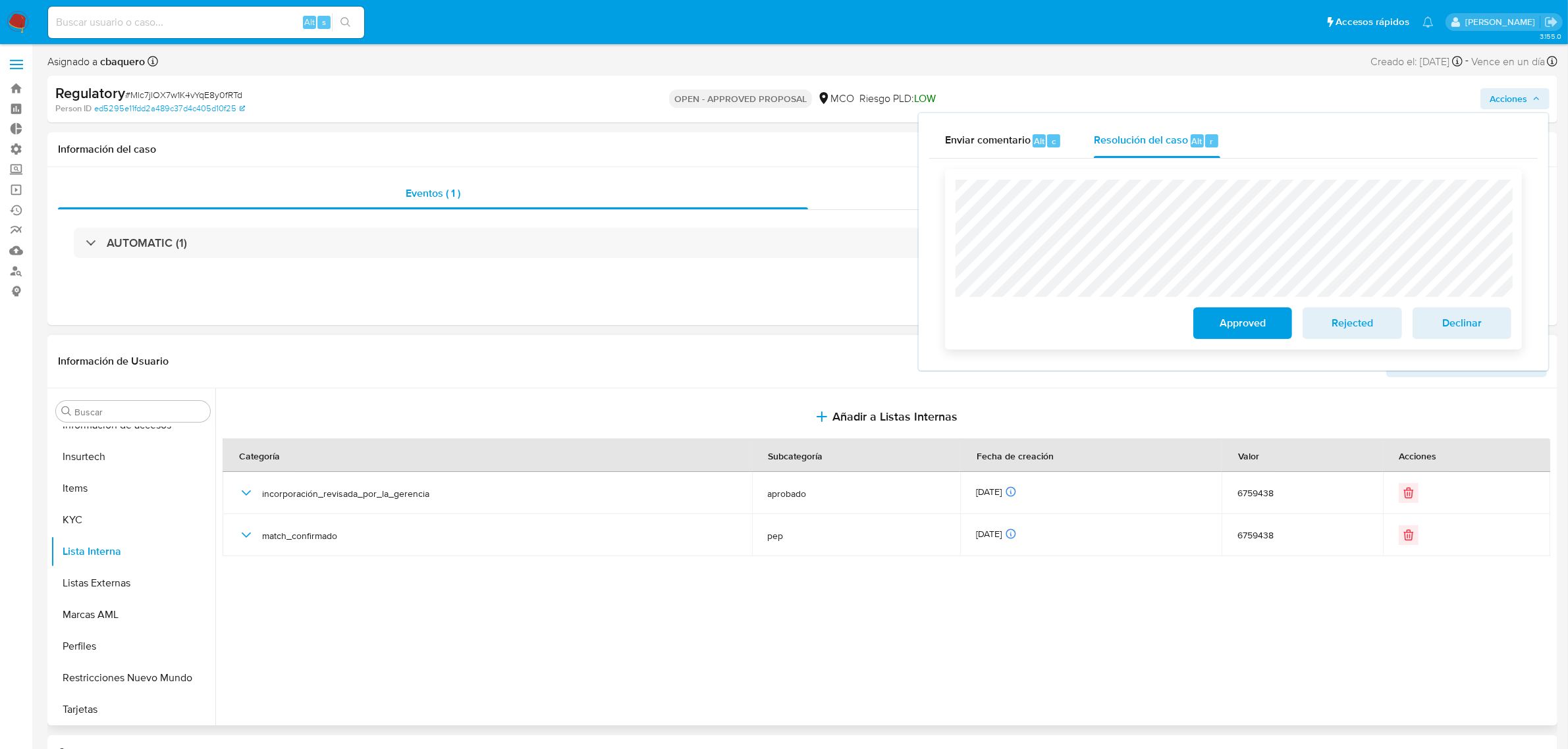
click at [1234, 323] on span "Approved" at bounding box center [1243, 323] width 64 height 29
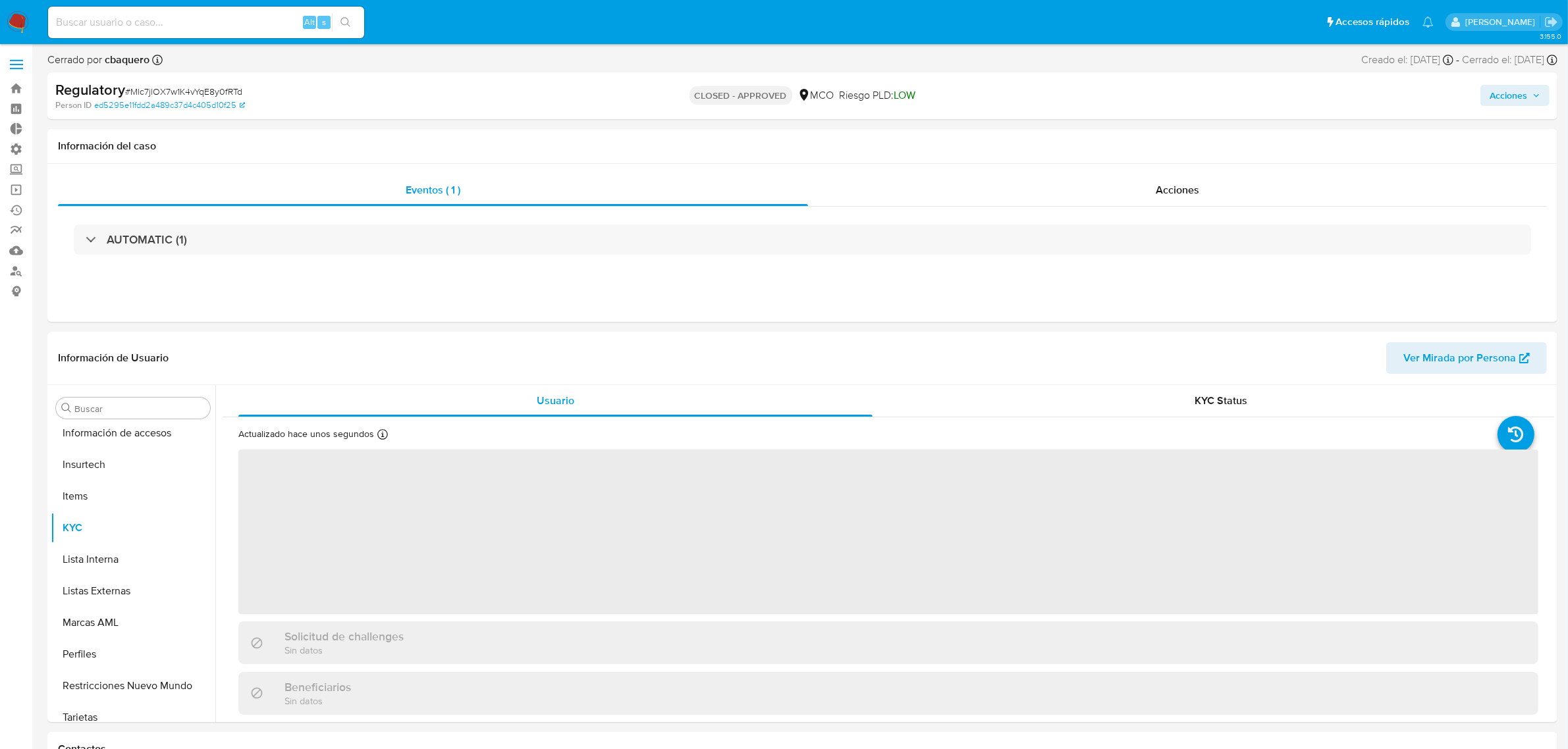
scroll to position [555, 0]
